Goal: Find specific page/section: Find specific page/section

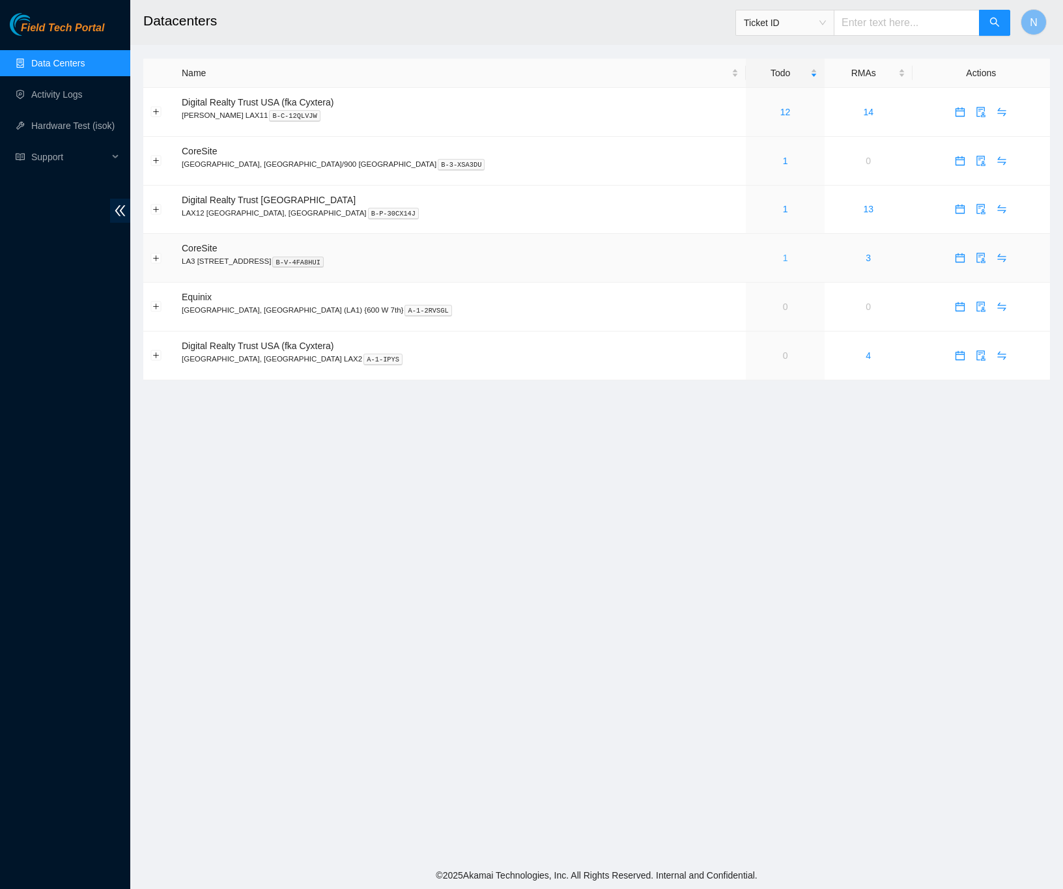
click at [783, 256] on link "1" at bounding box center [785, 258] width 5 height 10
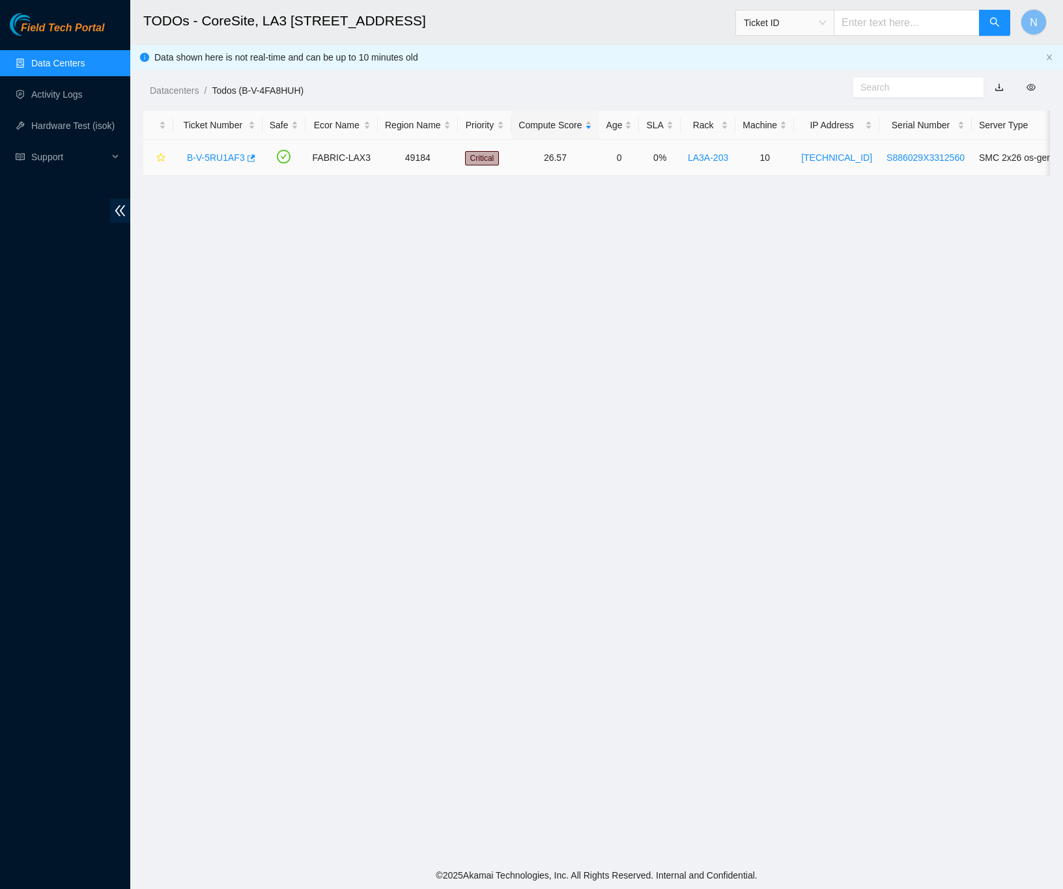
click at [223, 156] on link "B-V-5RU1AF3" at bounding box center [216, 157] width 58 height 10
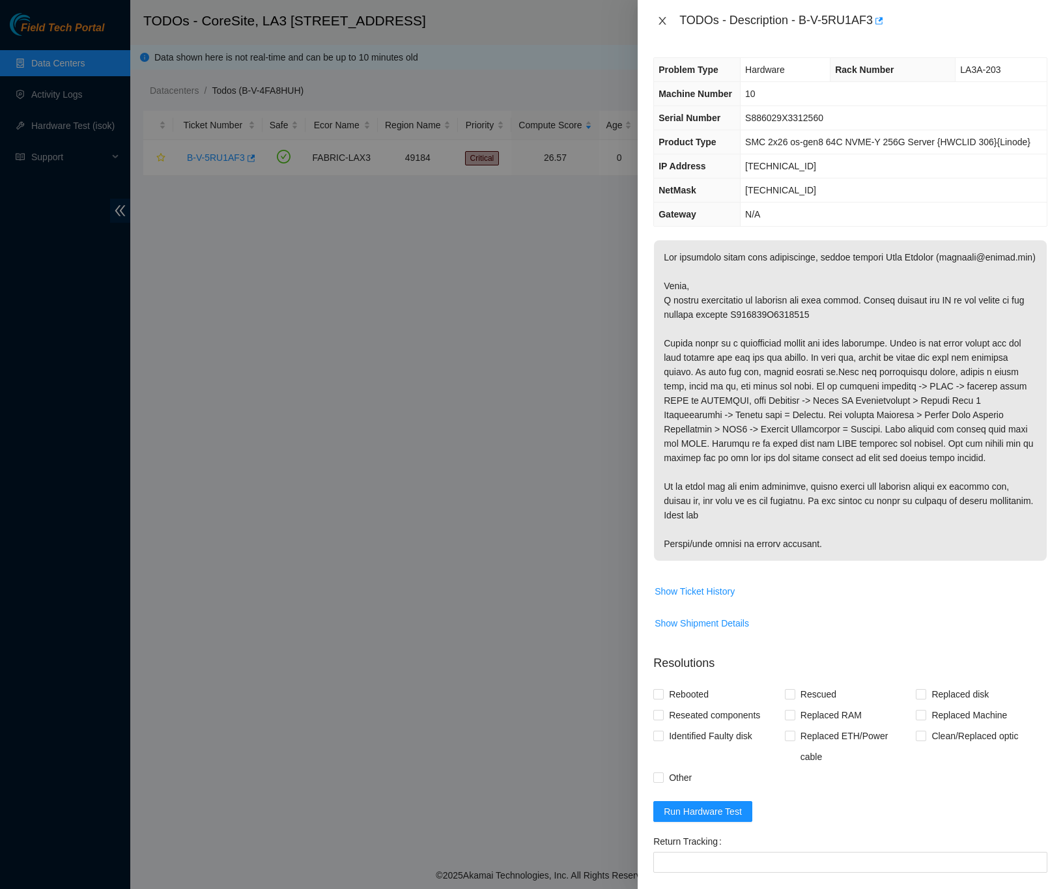
click at [664, 20] on icon "close" at bounding box center [662, 21] width 10 height 10
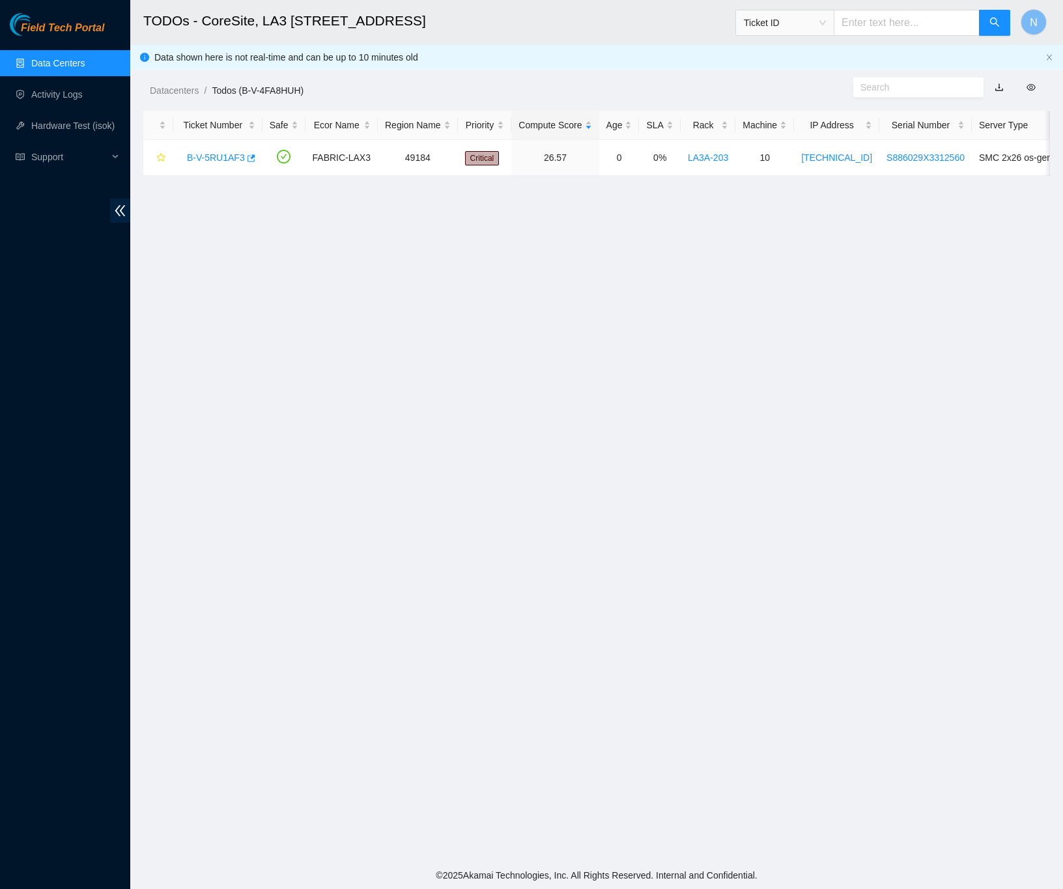
click at [77, 59] on link "Data Centers" at bounding box center [57, 63] width 53 height 10
